Goal: Task Accomplishment & Management: Manage account settings

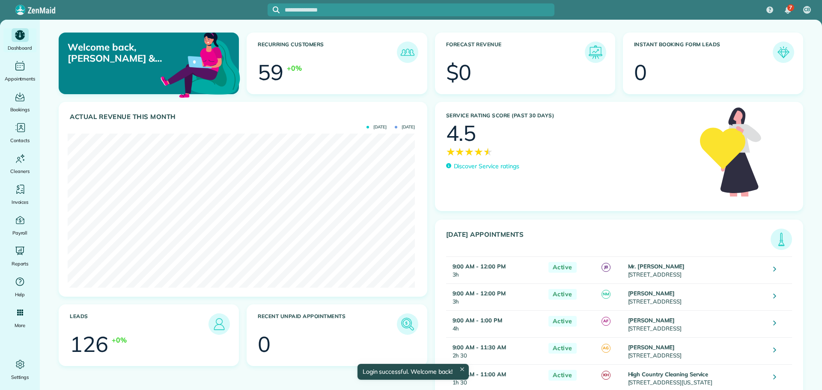
scroll to position [154, 347]
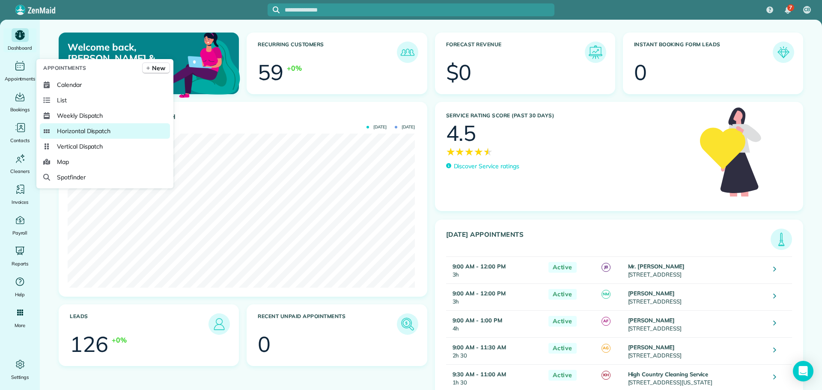
click at [102, 132] on span "Horizontal Dispatch" at bounding box center [84, 131] width 54 height 9
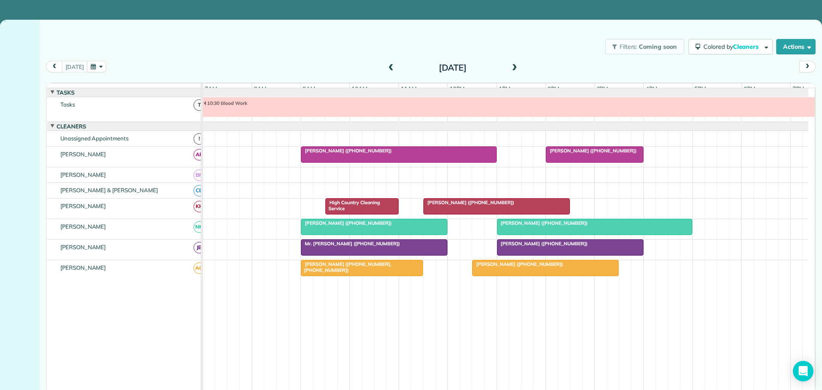
scroll to position [9, 0]
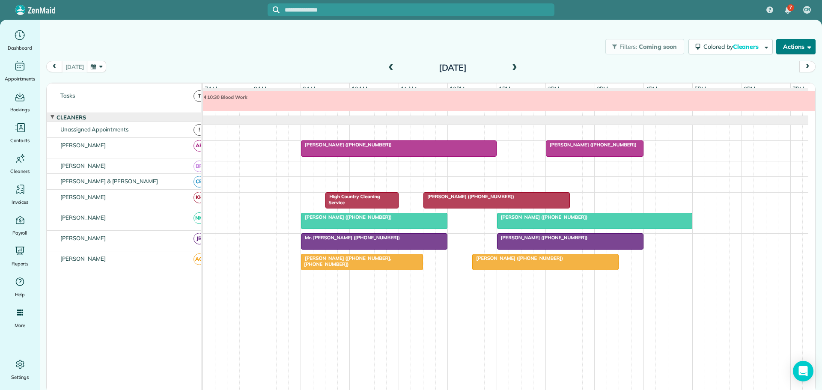
click at [796, 47] on button "Actions" at bounding box center [795, 46] width 39 height 15
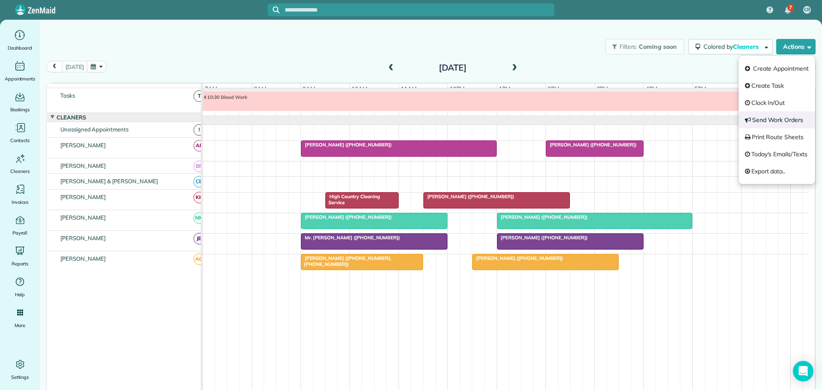
click at [770, 119] on link "Send Work Orders" at bounding box center [777, 119] width 77 height 17
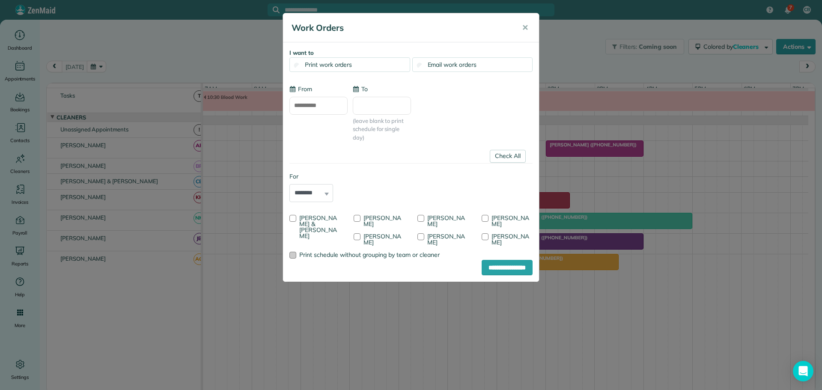
type input "**********"
click at [290, 216] on div at bounding box center [292, 218] width 7 height 7
click at [361, 233] on div at bounding box center [357, 236] width 7 height 7
click at [485, 218] on div at bounding box center [485, 218] width 7 height 7
click at [491, 267] on input "**********" at bounding box center [507, 267] width 51 height 15
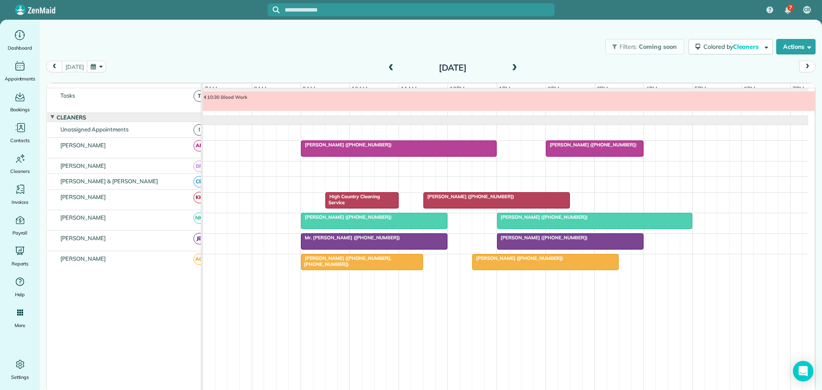
click at [389, 67] on span at bounding box center [390, 68] width 9 height 8
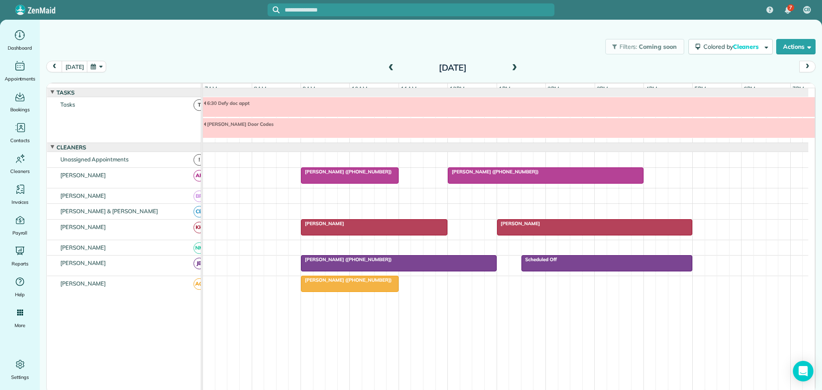
scroll to position [28, 0]
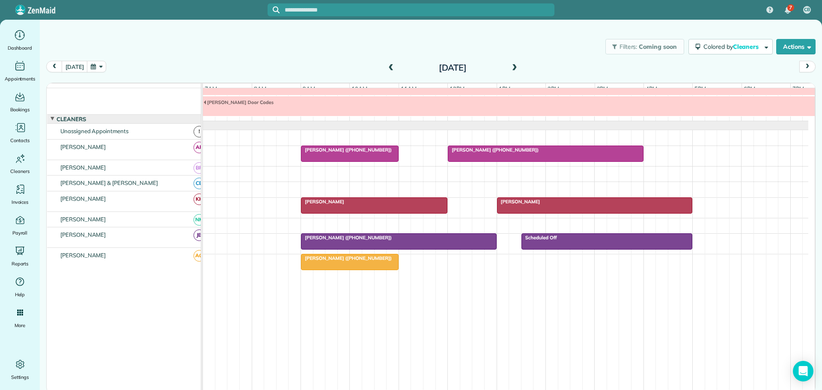
click at [480, 147] on div "Mrs. Berta Hamilton (+19106127300)" at bounding box center [546, 150] width 191 height 6
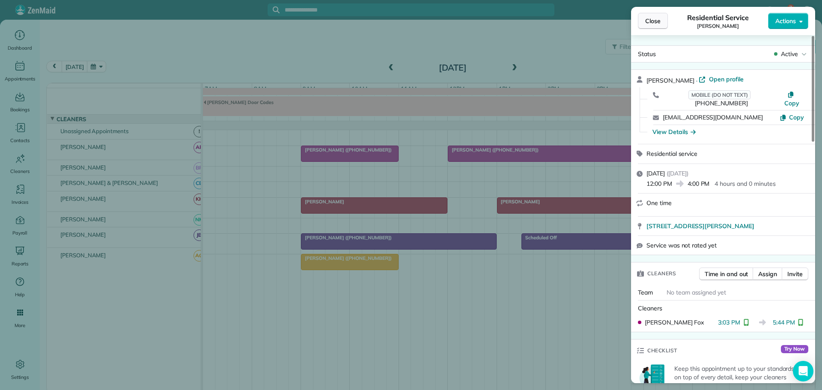
click at [657, 19] on span "Close" at bounding box center [652, 21] width 15 height 9
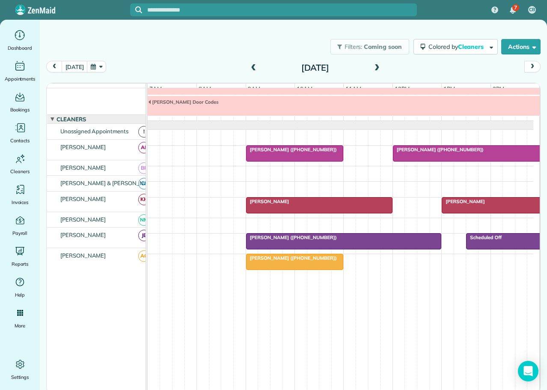
click at [352, 237] on div "Jullianne Spradlin (+18287738236)" at bounding box center [344, 237] width 191 height 6
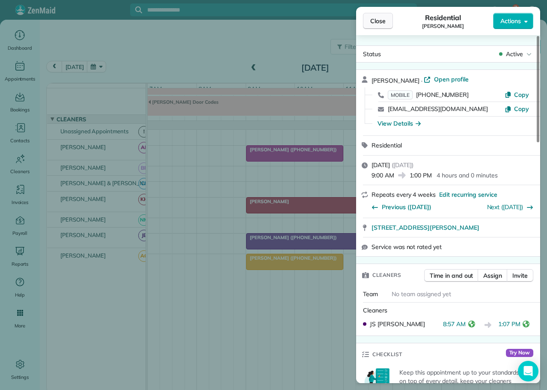
click at [378, 16] on button "Close" at bounding box center [378, 21] width 30 height 16
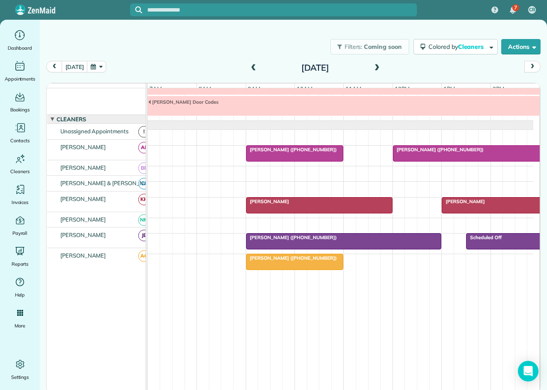
click at [358, 236] on div "Jullianne Spradlin (+18287738236)" at bounding box center [344, 237] width 191 height 6
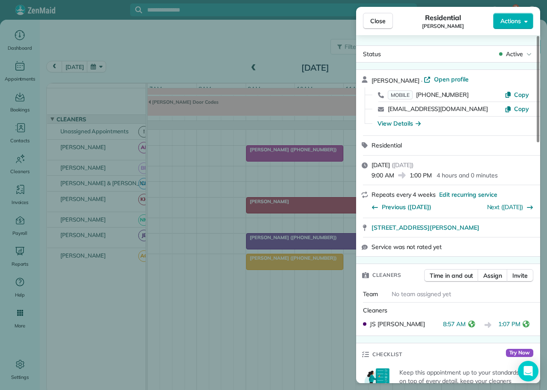
drag, startPoint x: 377, startPoint y: 20, endPoint x: 398, endPoint y: 45, distance: 32.5
click at [377, 20] on span "Close" at bounding box center [377, 21] width 15 height 9
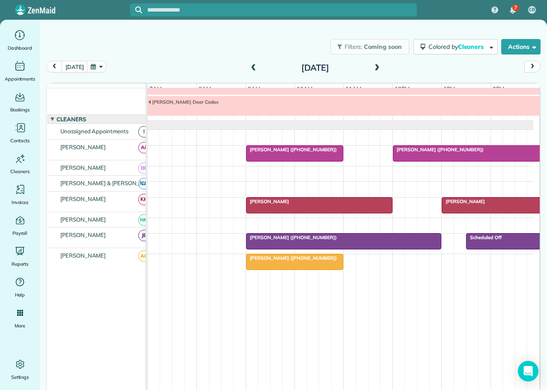
click at [435, 150] on span "Mrs. Berta Hamilton (+19106127300)" at bounding box center [439, 149] width 92 height 6
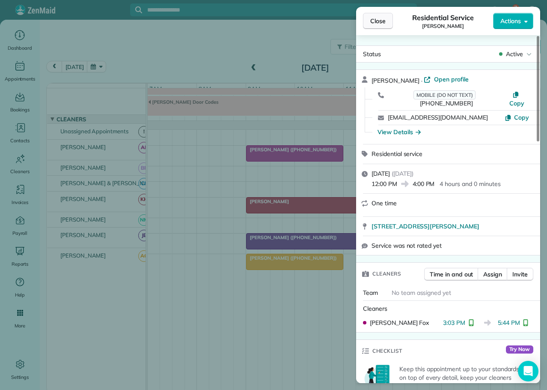
click at [373, 23] on span "Close" at bounding box center [377, 21] width 15 height 9
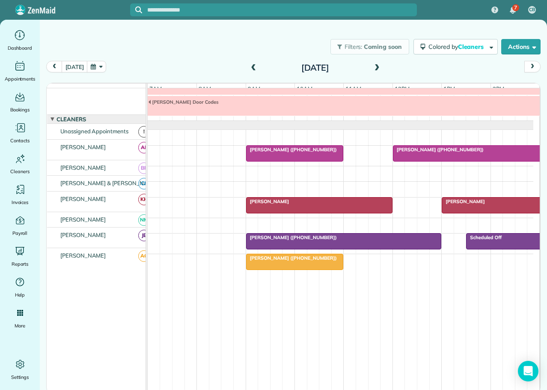
click at [363, 201] on div "Sheryl Orsello" at bounding box center [319, 201] width 141 height 6
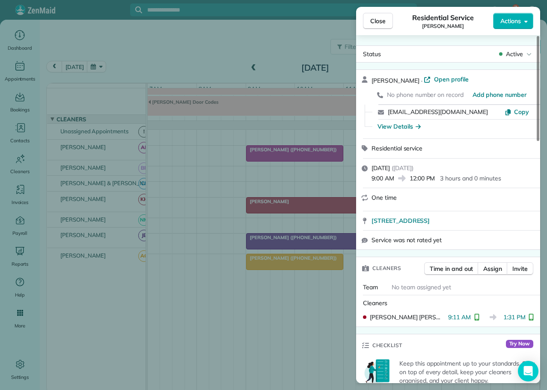
click at [376, 19] on span "Close" at bounding box center [377, 21] width 15 height 9
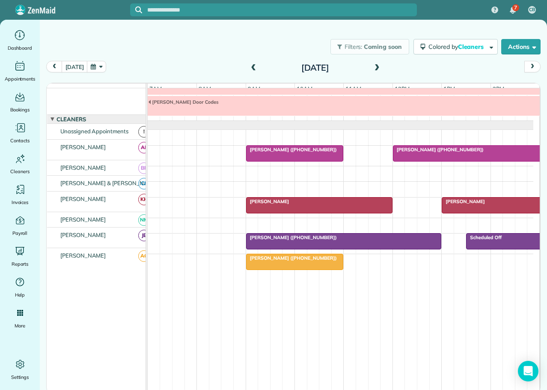
click at [478, 203] on div "Daniel Rogers" at bounding box center [540, 201] width 191 height 6
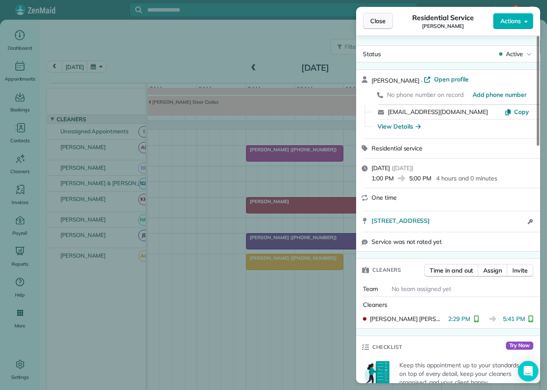
click at [378, 21] on span "Close" at bounding box center [377, 21] width 15 height 9
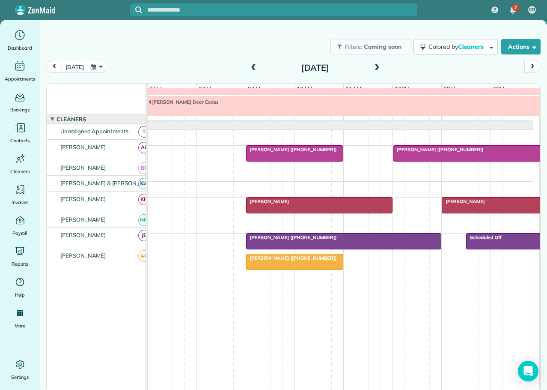
click at [316, 150] on div "Jill Smith (+19198122377)" at bounding box center [295, 149] width 92 height 6
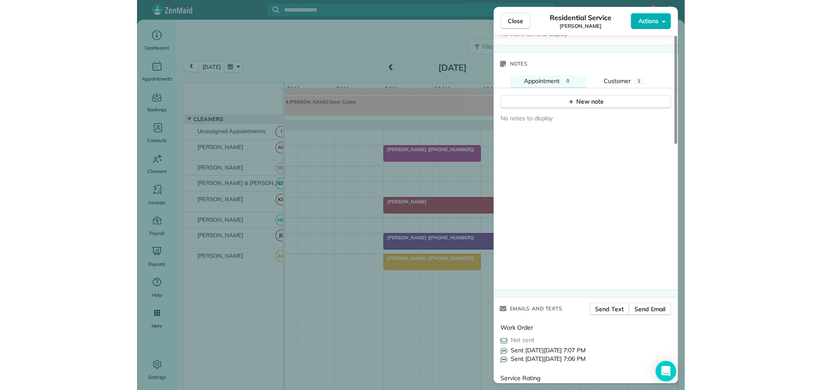
scroll to position [728, 0]
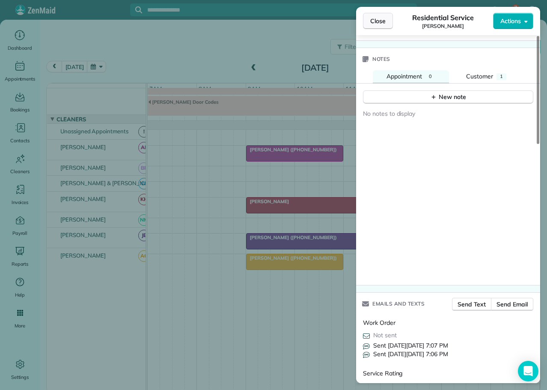
click at [380, 18] on span "Close" at bounding box center [377, 21] width 15 height 9
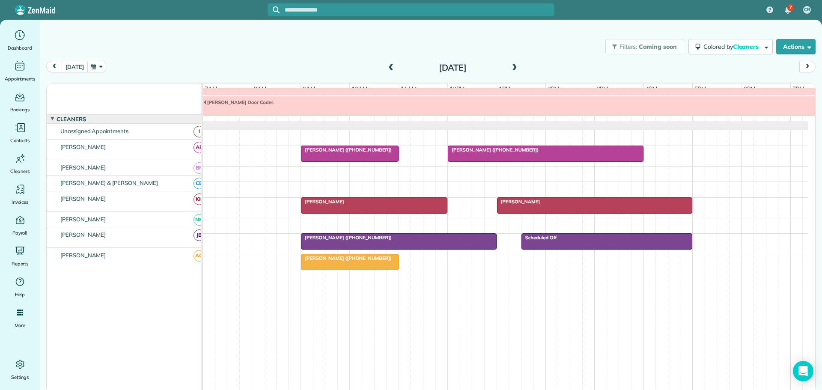
click at [71, 63] on button "today" at bounding box center [75, 67] width 26 height 12
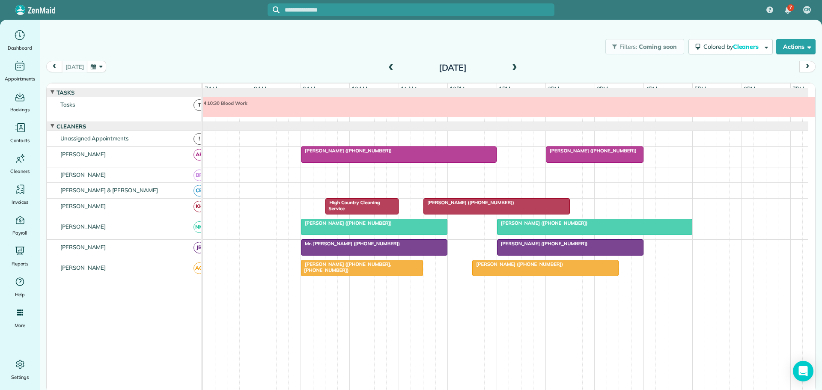
scroll to position [9, 0]
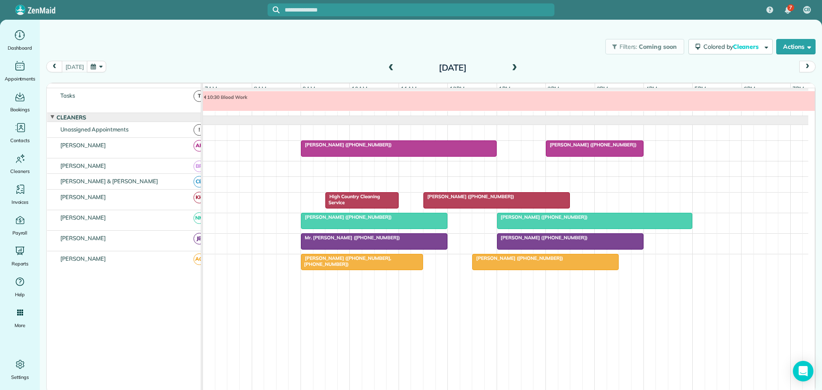
click at [389, 66] on span at bounding box center [390, 68] width 9 height 8
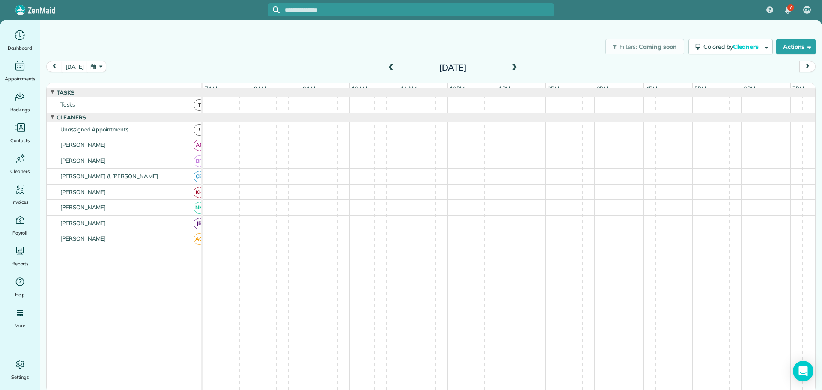
scroll to position [28, 0]
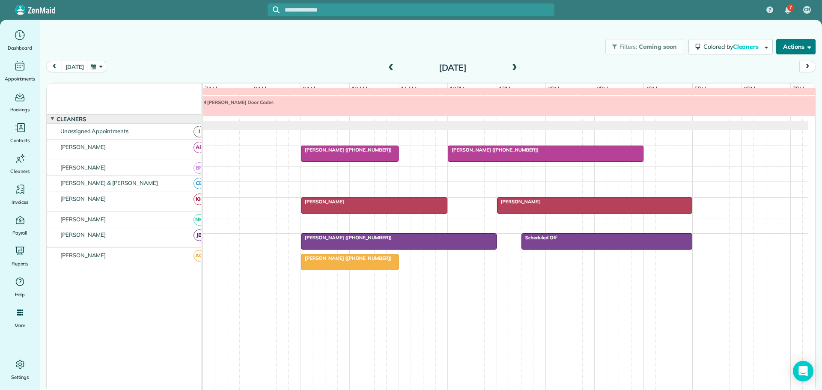
click at [788, 43] on button "Actions" at bounding box center [795, 46] width 39 height 15
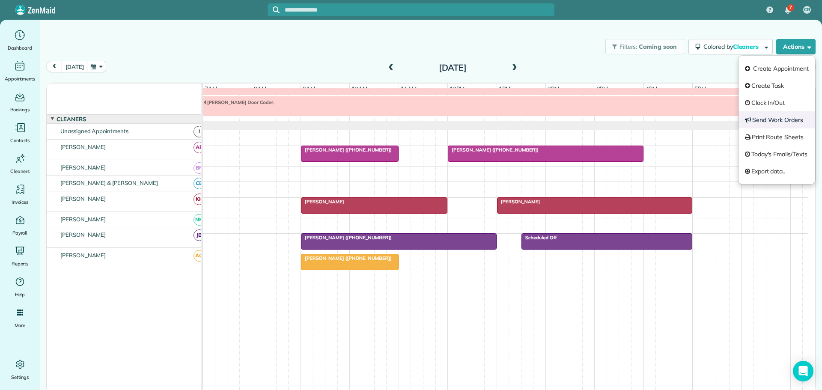
click at [767, 116] on link "Send Work Orders" at bounding box center [777, 119] width 77 height 17
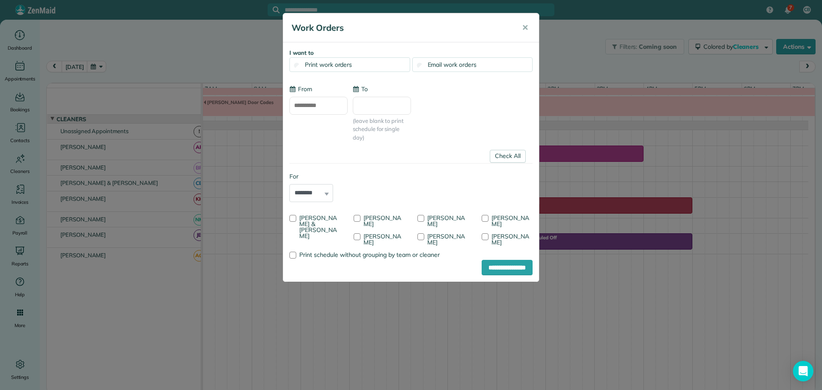
click at [315, 105] on input "**********" at bounding box center [318, 106] width 58 height 18
click at [328, 163] on link "7" at bounding box center [329, 165] width 14 height 14
type input "**********"
click at [500, 155] on link "Check All" at bounding box center [508, 156] width 36 height 13
drag, startPoint x: 485, startPoint y: 229, endPoint x: 485, endPoint y: 252, distance: 23.1
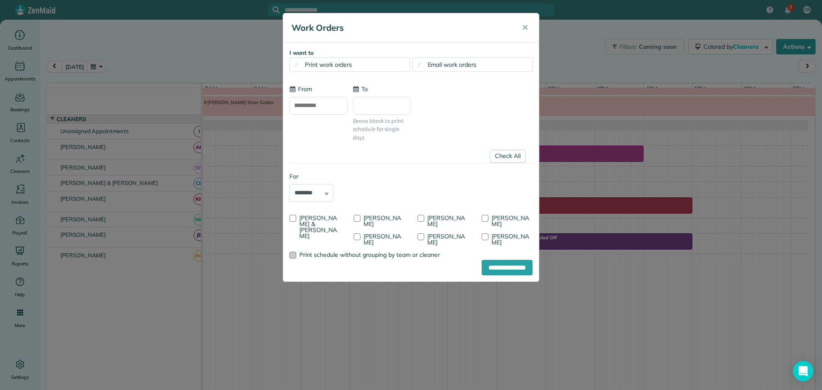
click at [424, 233] on div at bounding box center [421, 236] width 7 height 7
click at [492, 268] on input "**********" at bounding box center [507, 267] width 51 height 15
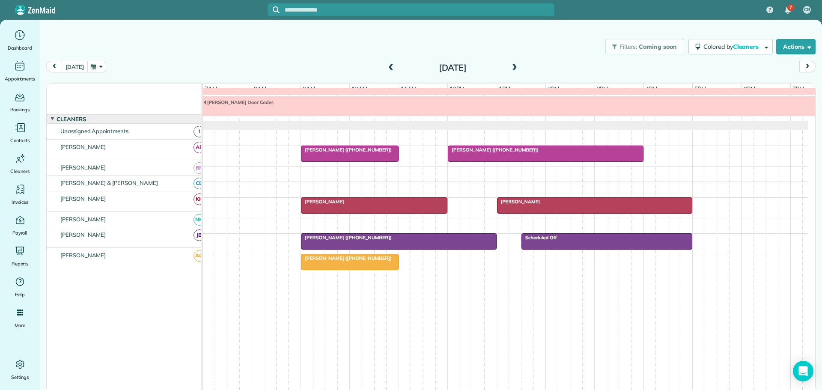
click at [75, 63] on button "today" at bounding box center [75, 67] width 26 height 12
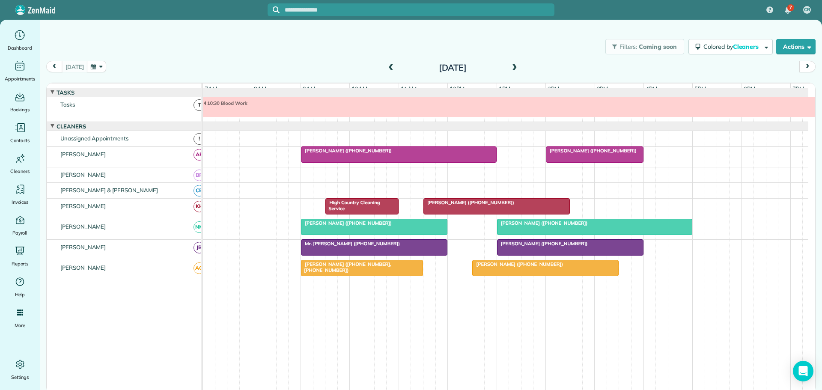
scroll to position [9, 0]
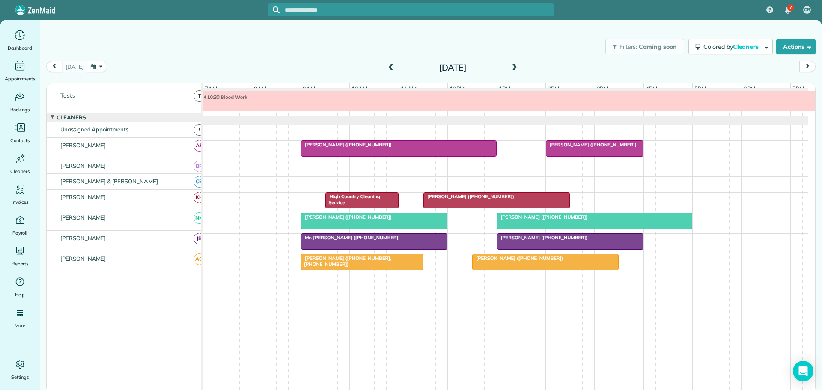
click at [513, 66] on span at bounding box center [514, 68] width 9 height 8
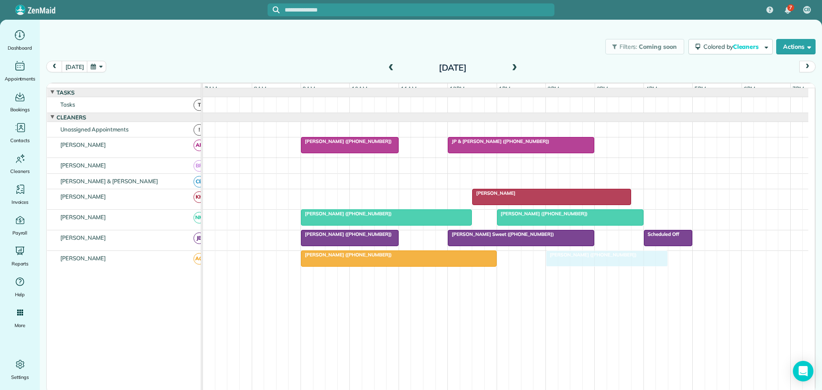
drag, startPoint x: 320, startPoint y: 200, endPoint x: 561, endPoint y: 285, distance: 255.3
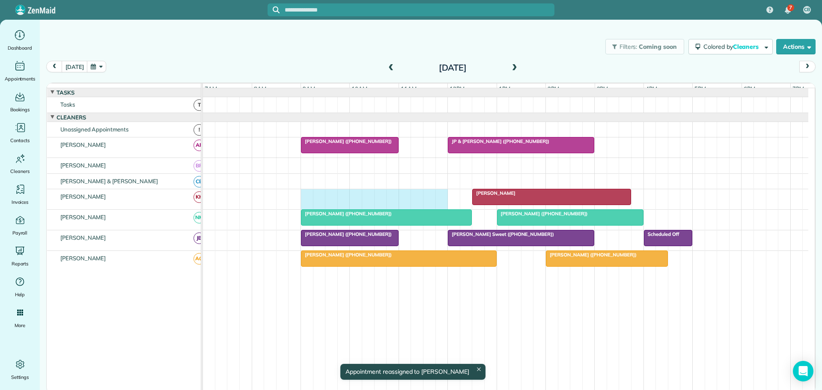
drag, startPoint x: 305, startPoint y: 199, endPoint x: 442, endPoint y: 201, distance: 137.1
click at [442, 201] on div "Liz Sims" at bounding box center [506, 199] width 606 height 20
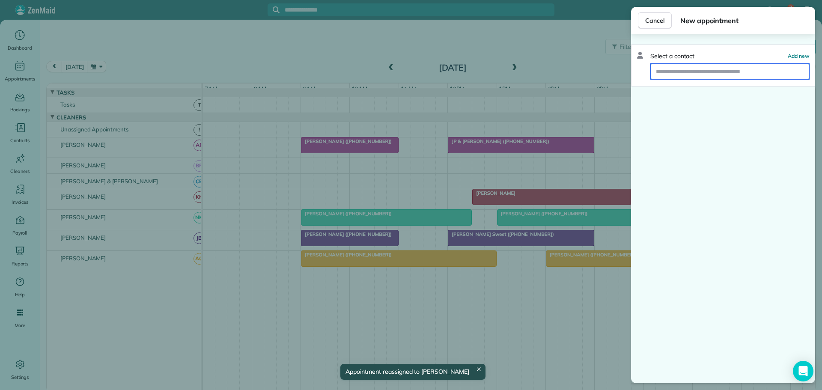
click at [706, 72] on input "text" at bounding box center [730, 71] width 158 height 15
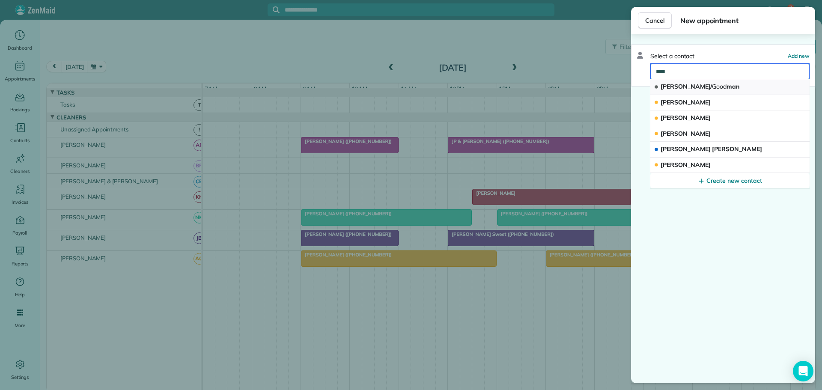
type input "****"
click at [712, 88] on span "Good" at bounding box center [719, 87] width 15 height 8
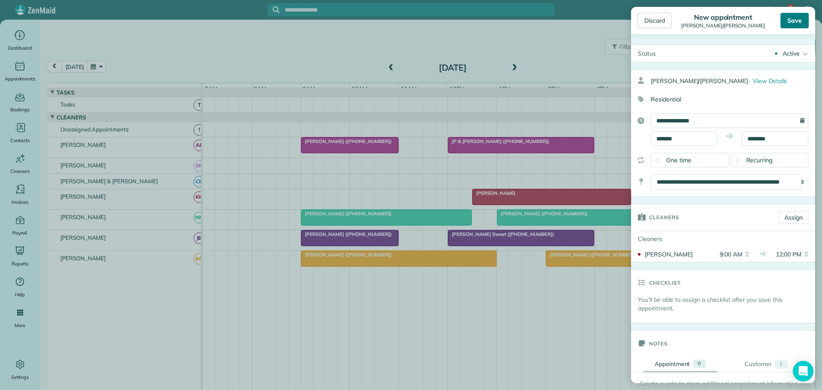
click at [799, 17] on div "Save" at bounding box center [795, 20] width 28 height 15
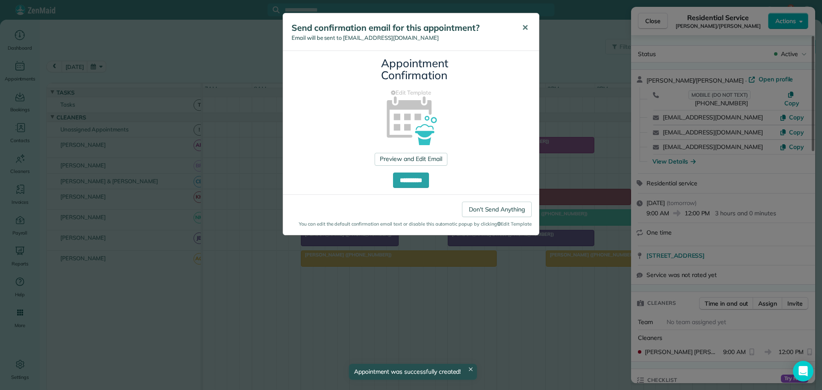
click at [525, 25] on span "✕" at bounding box center [525, 28] width 6 height 10
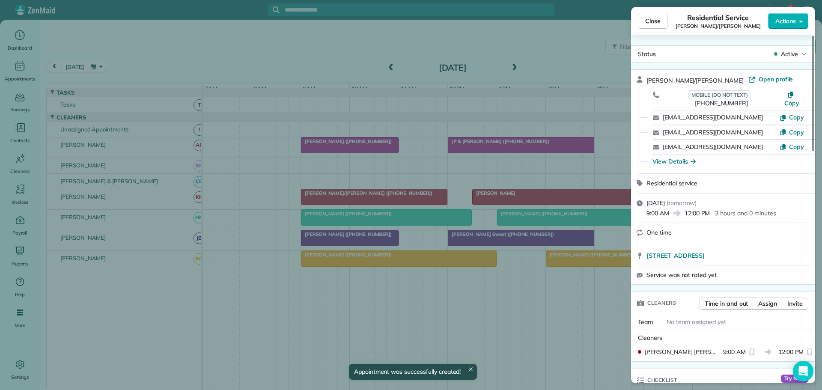
drag, startPoint x: 654, startPoint y: 15, endPoint x: 648, endPoint y: 27, distance: 12.6
click at [654, 16] on button "Close" at bounding box center [653, 21] width 30 height 16
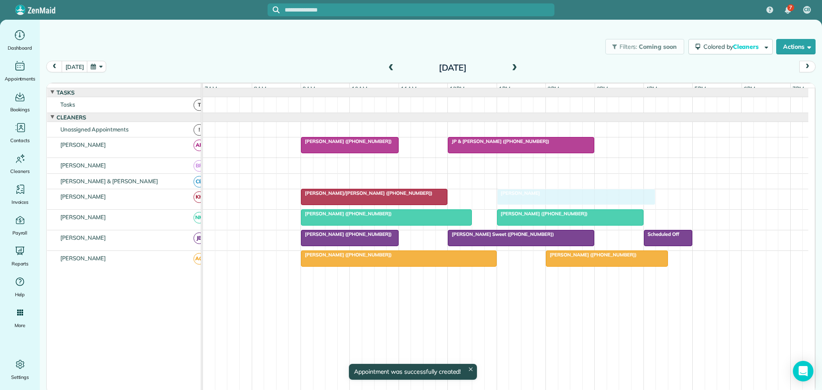
drag, startPoint x: 511, startPoint y: 199, endPoint x: 530, endPoint y: 198, distance: 18.9
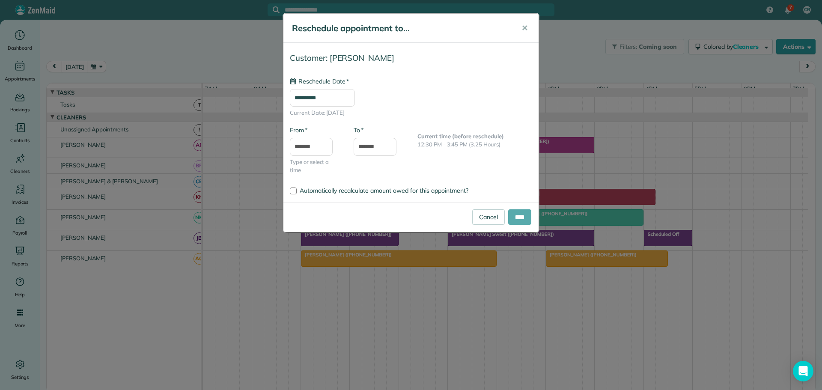
type input "**********"
click at [517, 215] on input "****" at bounding box center [519, 216] width 23 height 15
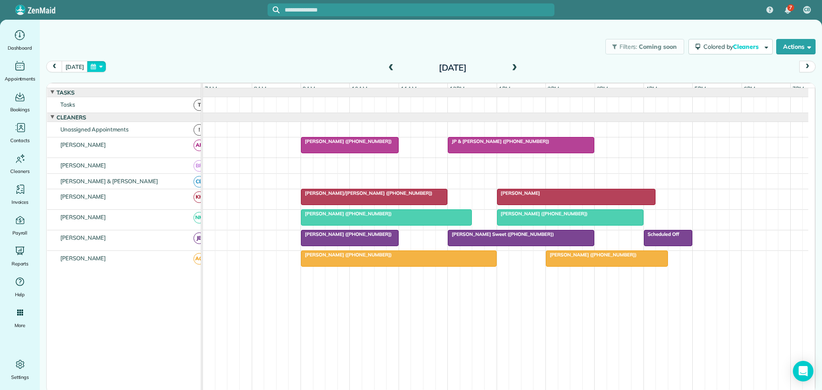
click at [98, 65] on button "button" at bounding box center [97, 67] width 20 height 12
click at [113, 70] on link "Prev" at bounding box center [116, 71] width 24 height 21
click at [142, 150] on link "30" at bounding box center [143, 152] width 14 height 14
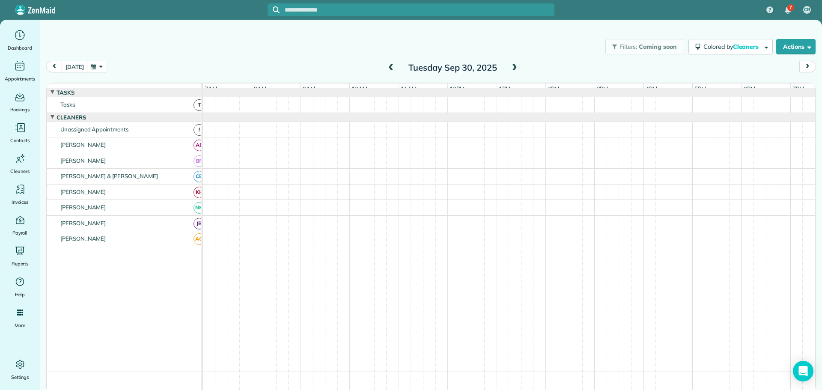
scroll to position [30, 0]
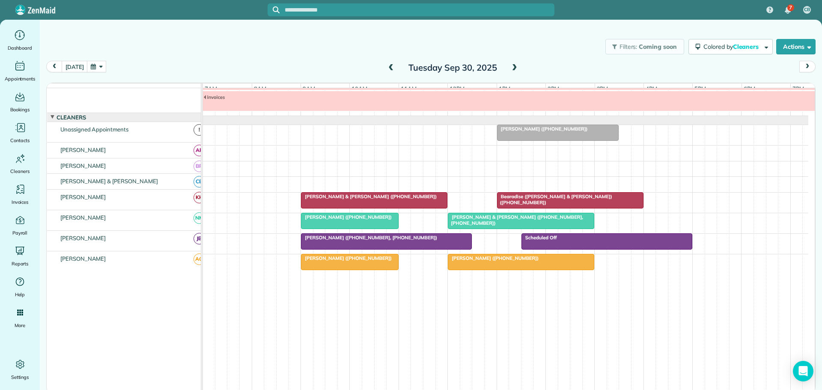
click at [514, 66] on span at bounding box center [514, 68] width 9 height 8
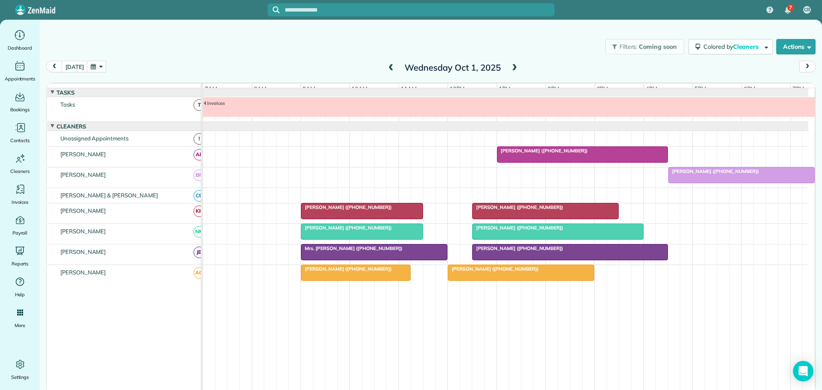
scroll to position [9, 0]
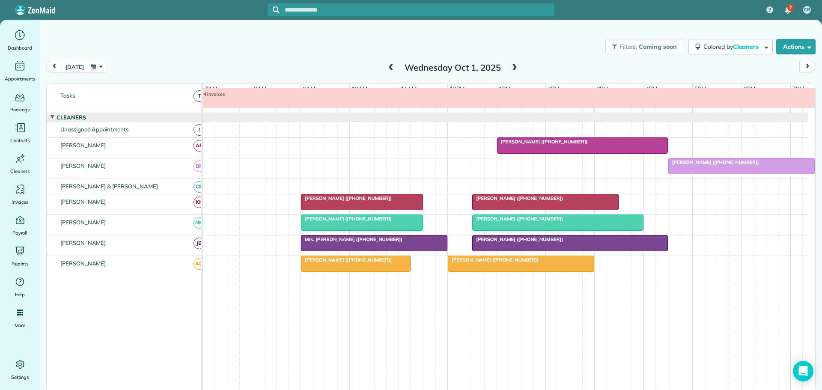
click at [391, 66] on span at bounding box center [390, 68] width 9 height 8
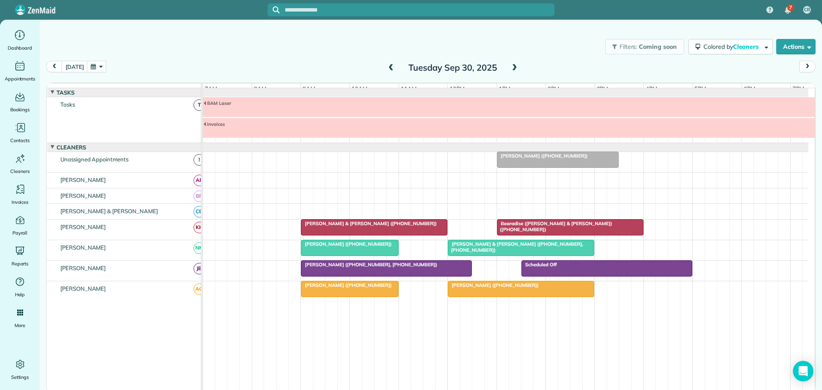
scroll to position [30, 0]
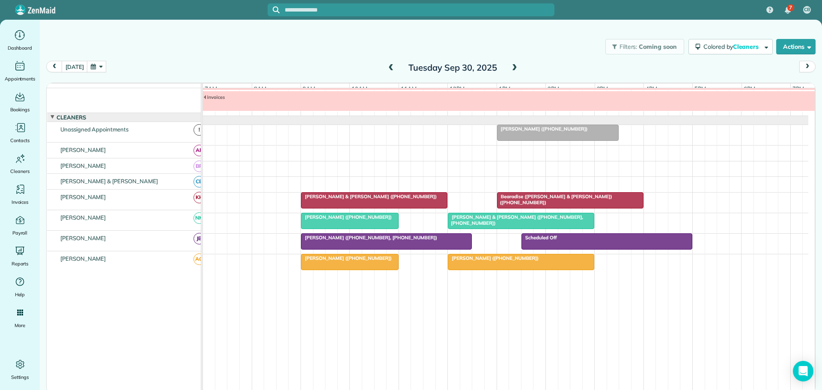
click at [561, 132] on span "Joy James (+18287190888)" at bounding box center [543, 129] width 92 height 6
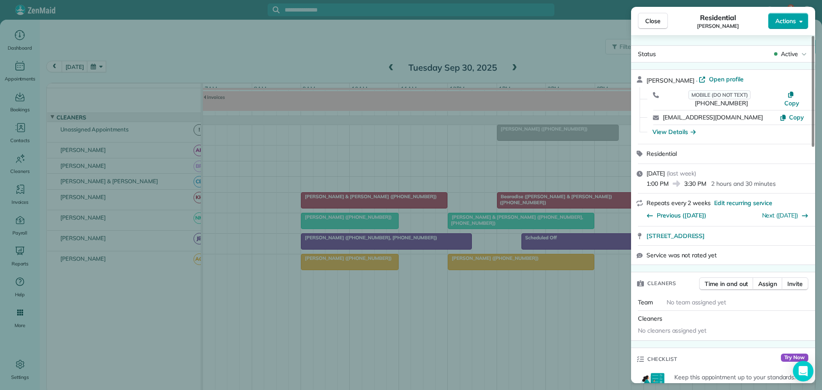
click at [791, 18] on span "Actions" at bounding box center [786, 21] width 21 height 9
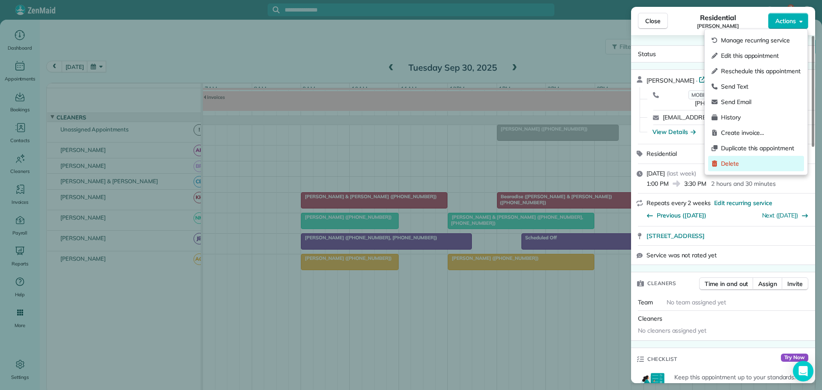
click at [734, 161] on span "Delete" at bounding box center [761, 163] width 80 height 9
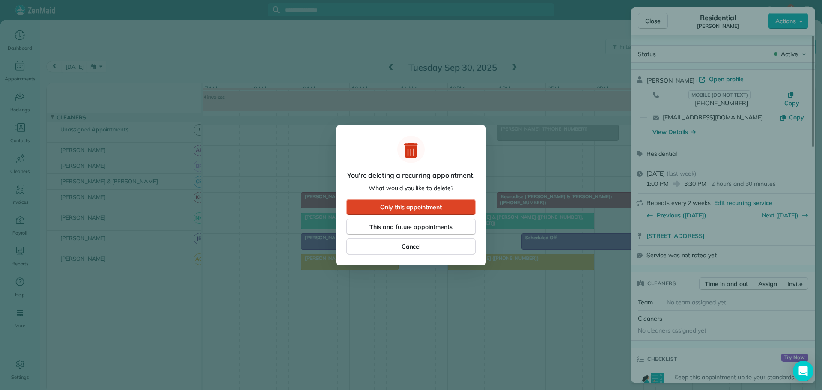
click at [419, 204] on span "Only this appointment" at bounding box center [411, 207] width 62 height 9
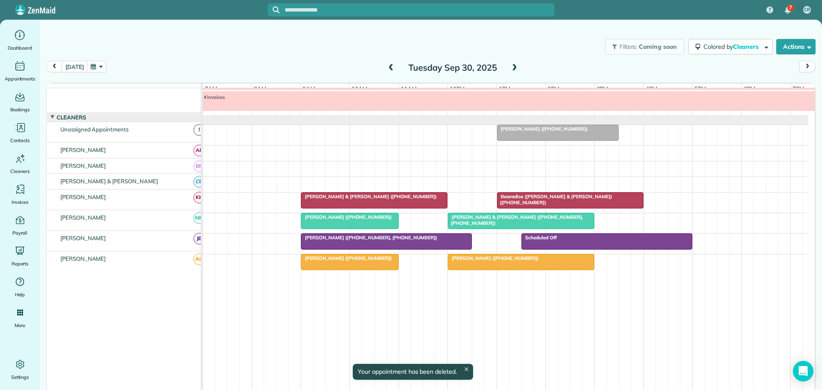
scroll to position [28, 0]
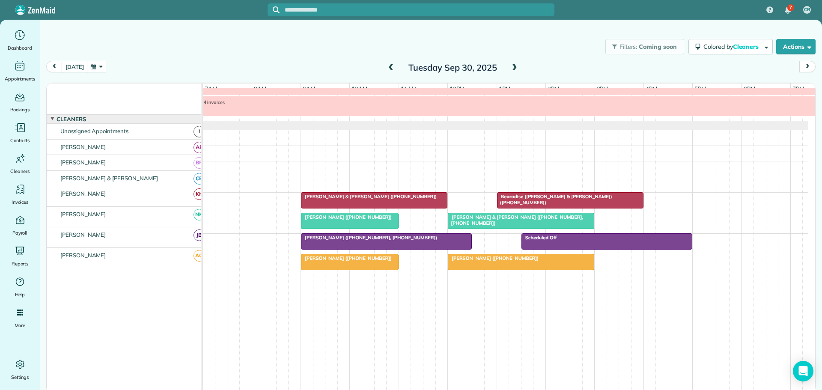
click at [515, 66] on span at bounding box center [514, 68] width 9 height 8
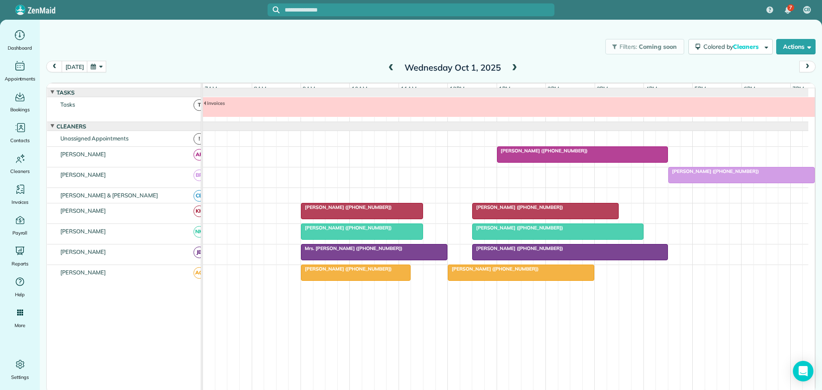
scroll to position [9, 0]
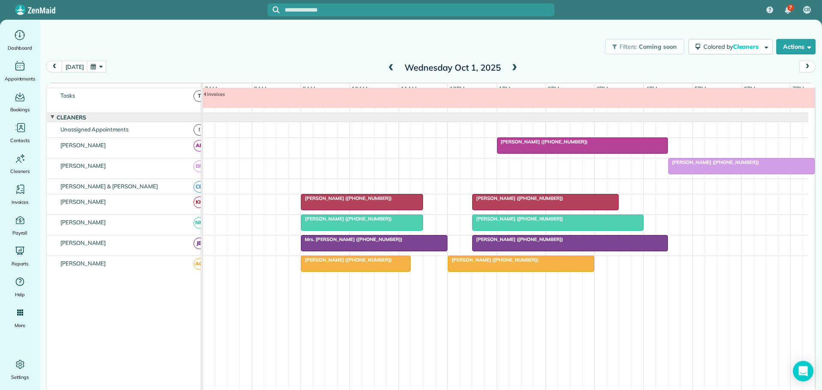
click at [515, 66] on span at bounding box center [514, 68] width 9 height 8
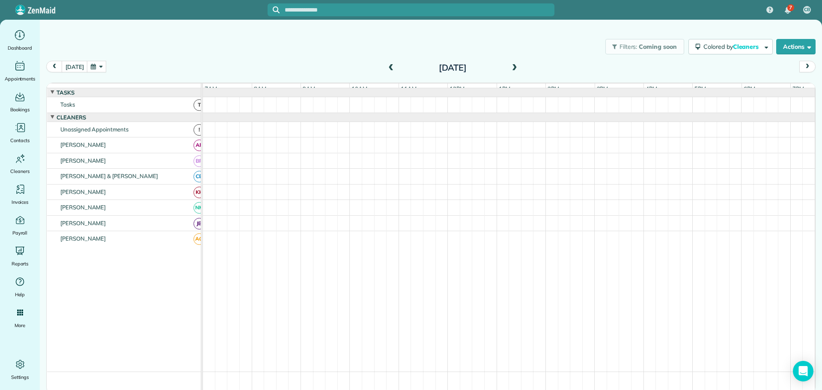
scroll to position [30, 0]
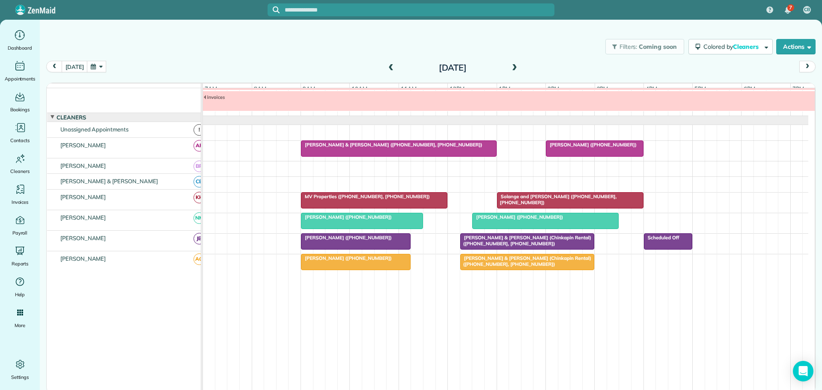
click at [515, 66] on span at bounding box center [514, 68] width 9 height 8
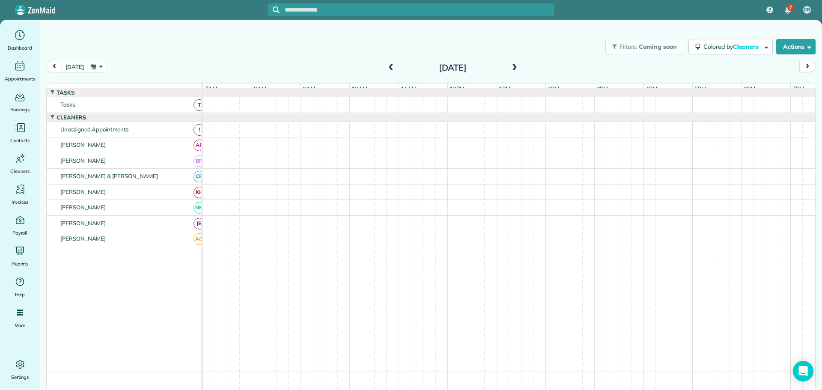
scroll to position [9, 0]
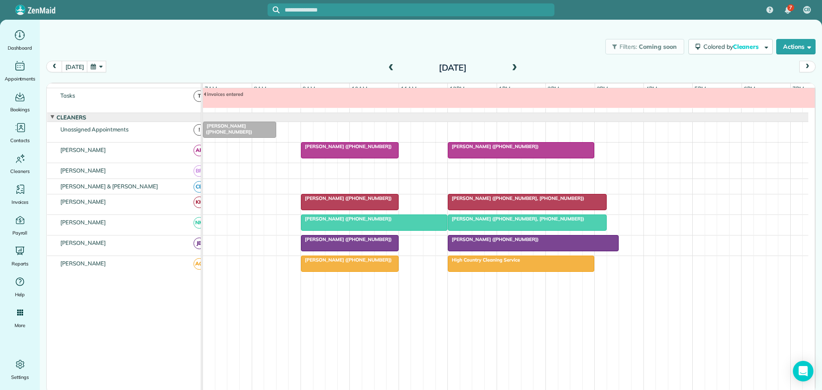
click at [504, 242] on span "Jodi Cantrell (+17043153904)" at bounding box center [494, 239] width 92 height 6
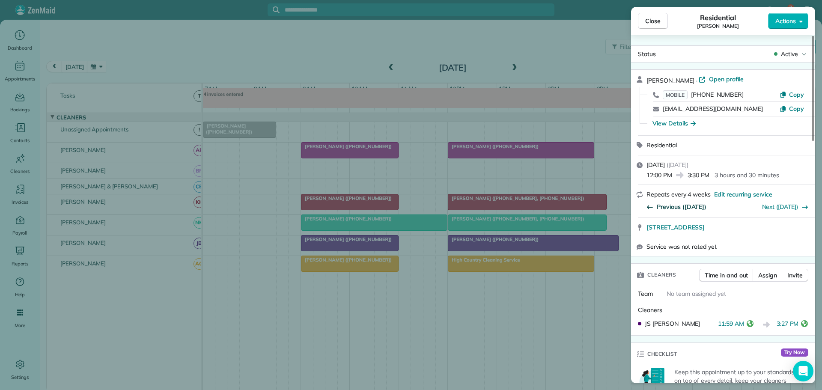
click at [680, 206] on span "Previous (Sep 03)" at bounding box center [682, 207] width 50 height 9
click at [680, 206] on span "Previous (Aug 07)" at bounding box center [682, 207] width 50 height 9
click at [652, 21] on span "Close" at bounding box center [652, 21] width 15 height 9
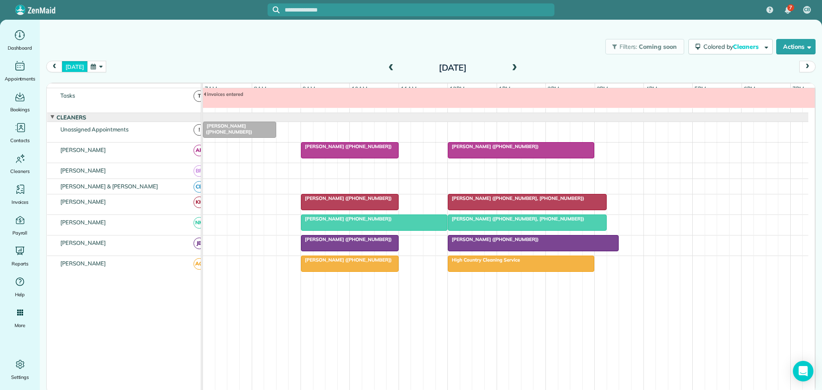
click at [72, 63] on button "today" at bounding box center [75, 67] width 26 height 12
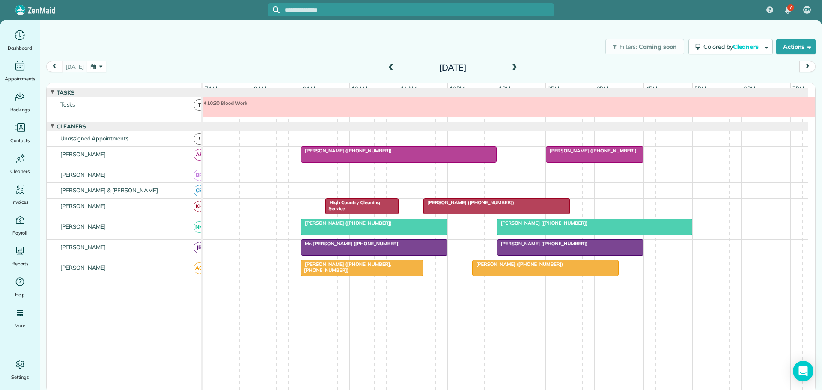
click at [391, 68] on span at bounding box center [390, 68] width 9 height 8
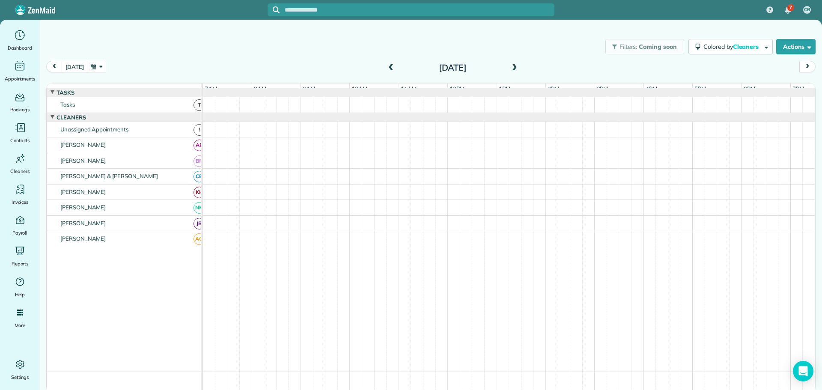
scroll to position [28, 0]
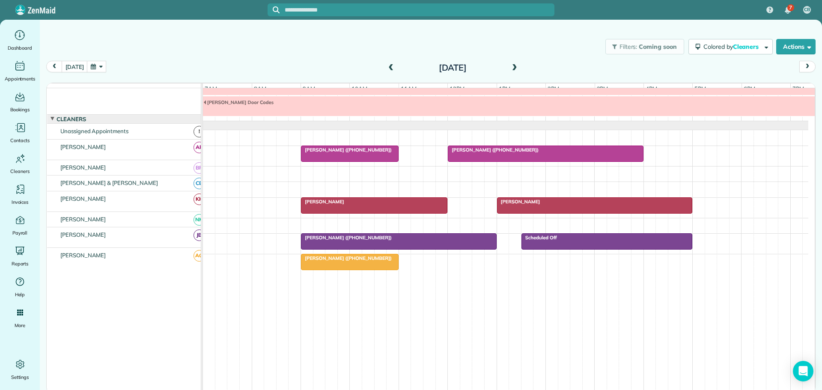
click at [391, 68] on span at bounding box center [390, 68] width 9 height 8
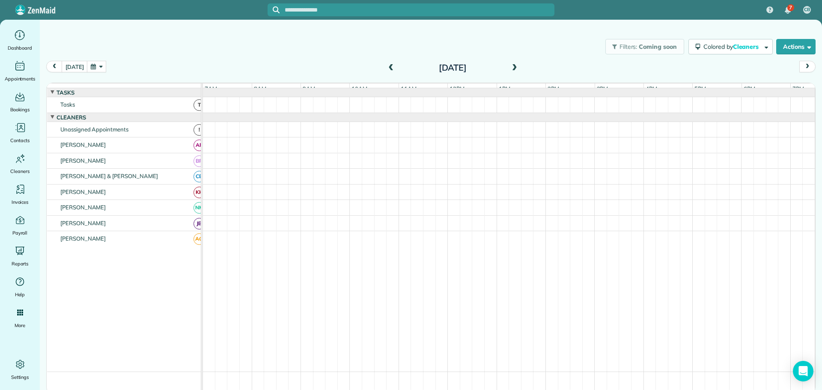
scroll to position [9, 0]
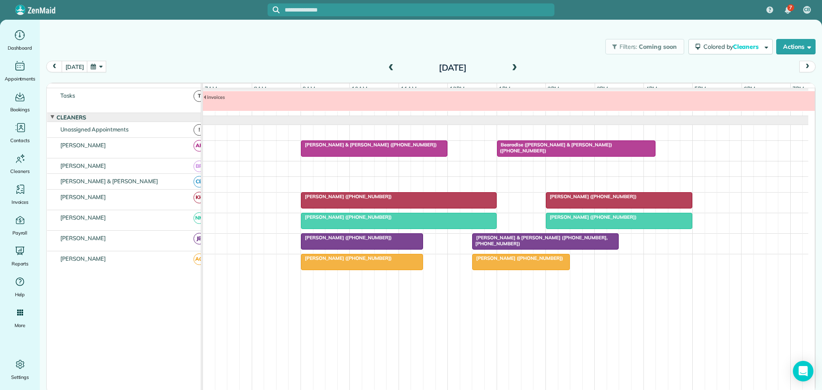
click at [602, 200] on span "Ramses Meijer (+17739993450)" at bounding box center [592, 197] width 92 height 6
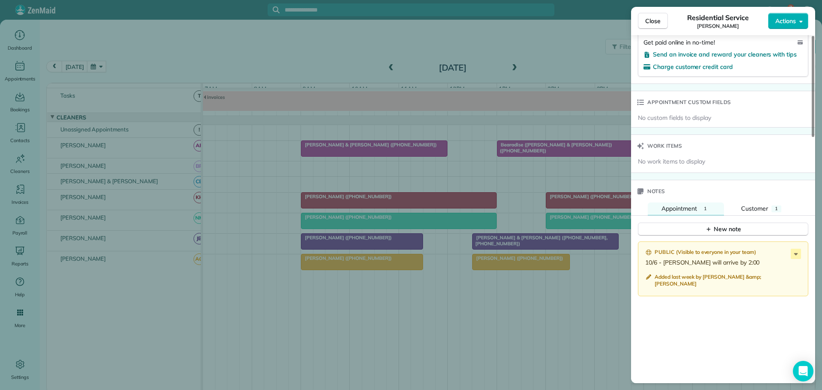
scroll to position [602, 0]
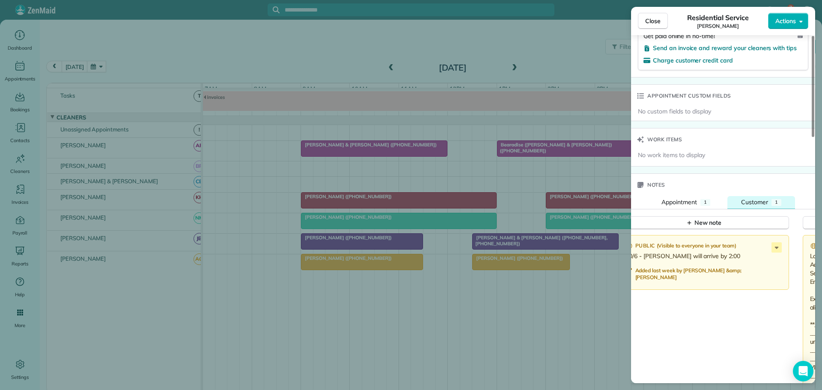
click at [761, 198] on span "Customer" at bounding box center [754, 202] width 27 height 8
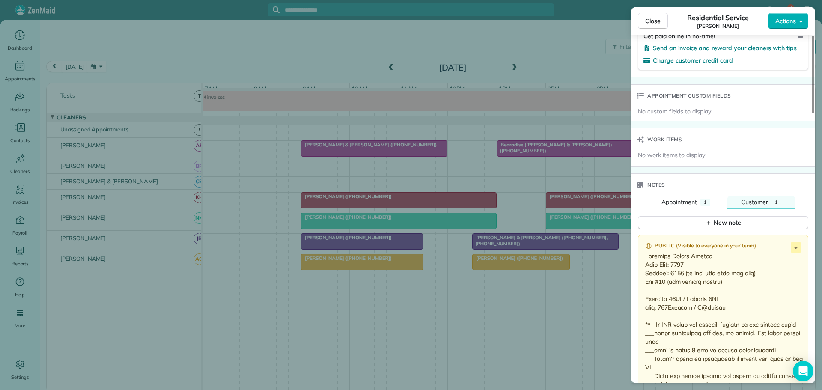
scroll to position [688, 0]
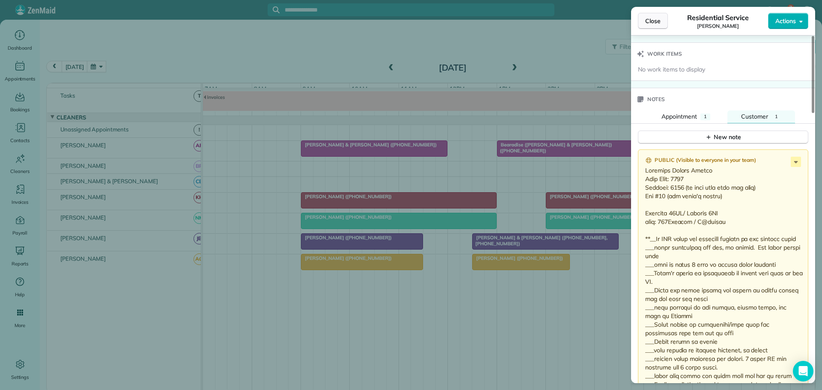
click at [650, 21] on span "Close" at bounding box center [652, 21] width 15 height 9
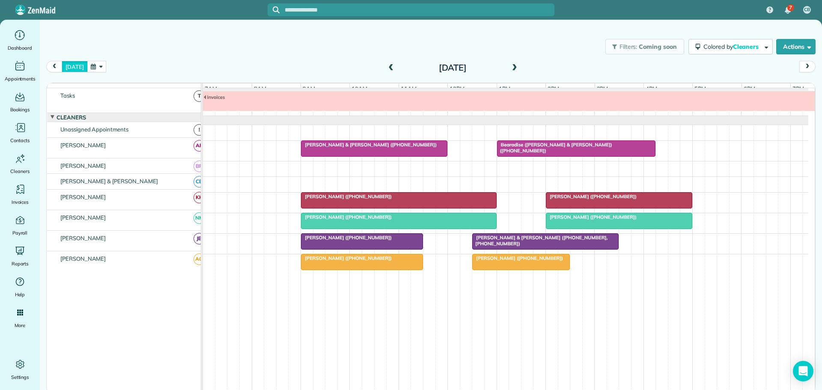
click at [72, 66] on button "today" at bounding box center [75, 67] width 26 height 12
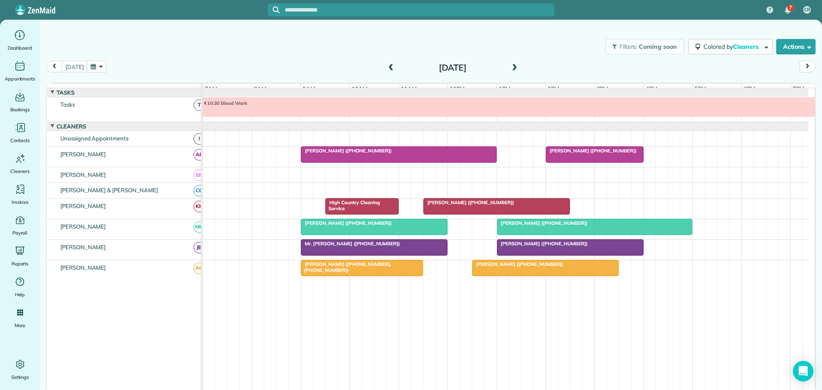
click at [393, 66] on span at bounding box center [390, 68] width 9 height 8
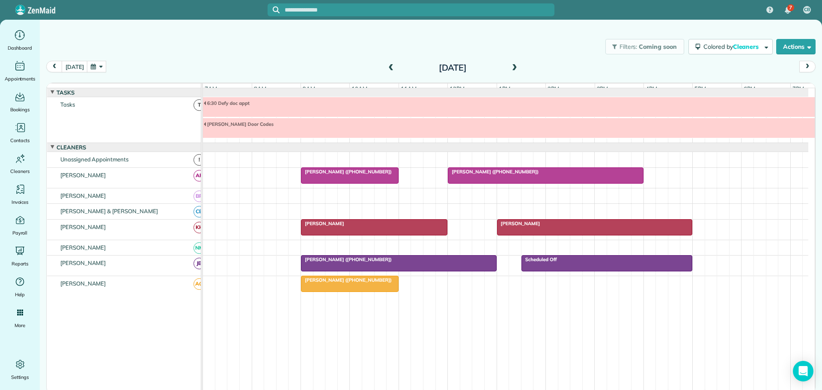
click at [374, 227] on div "Sheryl Orsello" at bounding box center [374, 224] width 141 height 6
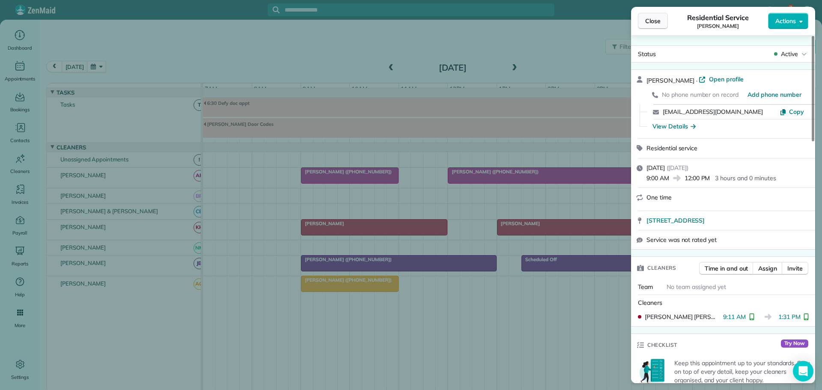
click at [656, 22] on span "Close" at bounding box center [652, 21] width 15 height 9
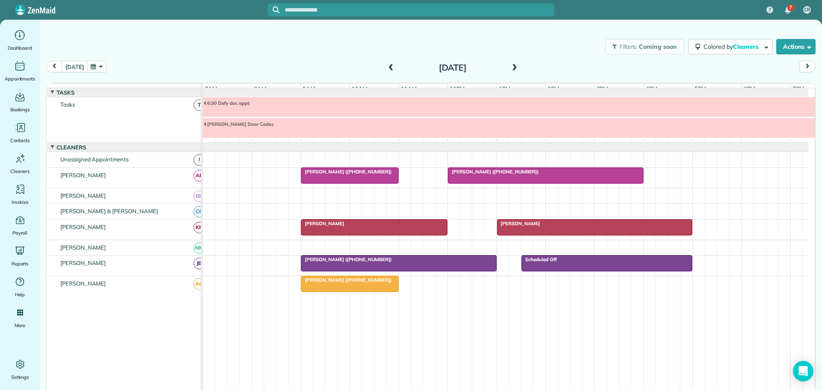
click at [71, 65] on button "today" at bounding box center [75, 67] width 26 height 12
